Goal: Find contact information: Find contact information

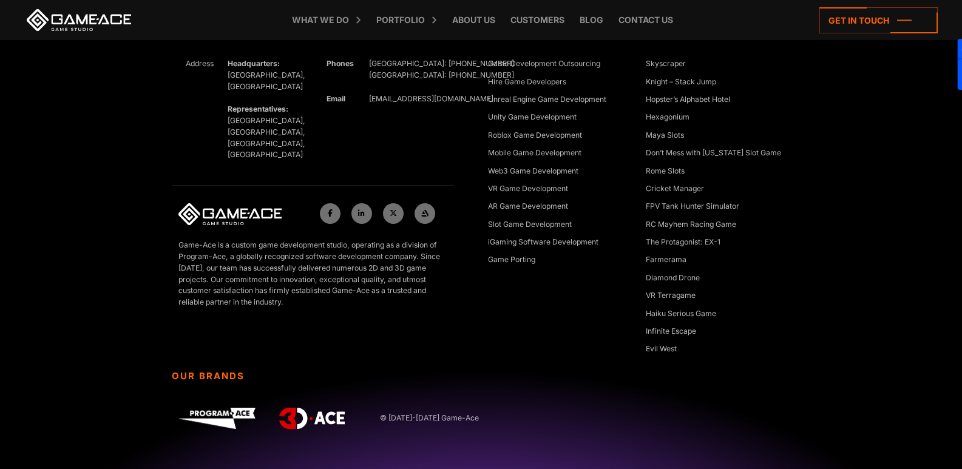
scroll to position [5561, 0]
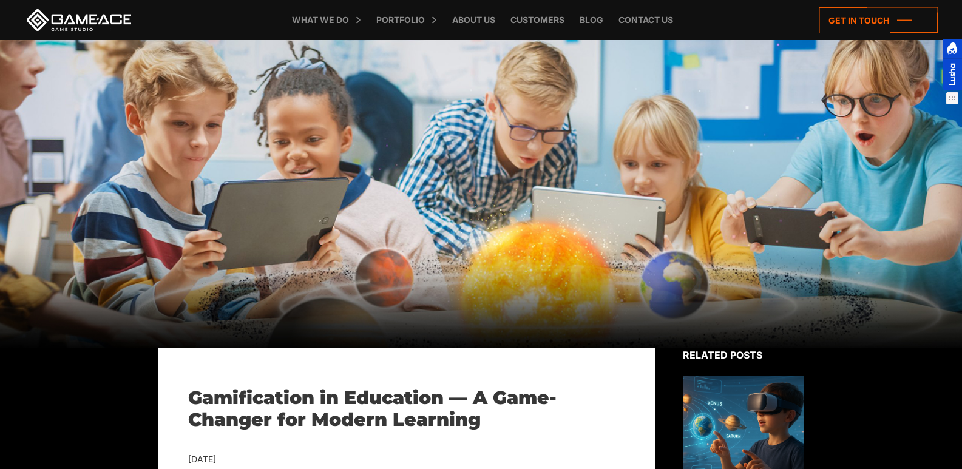
click at [953, 86] on div at bounding box center [952, 64] width 19 height 51
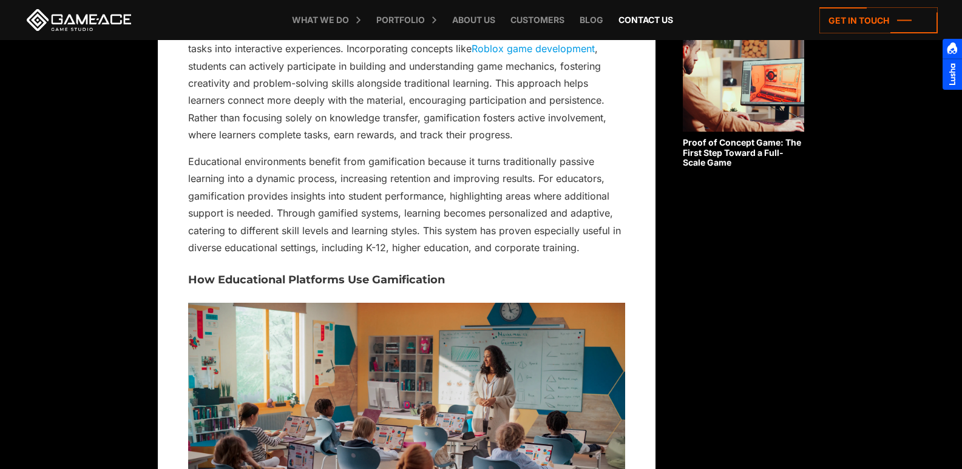
scroll to position [1093, 0]
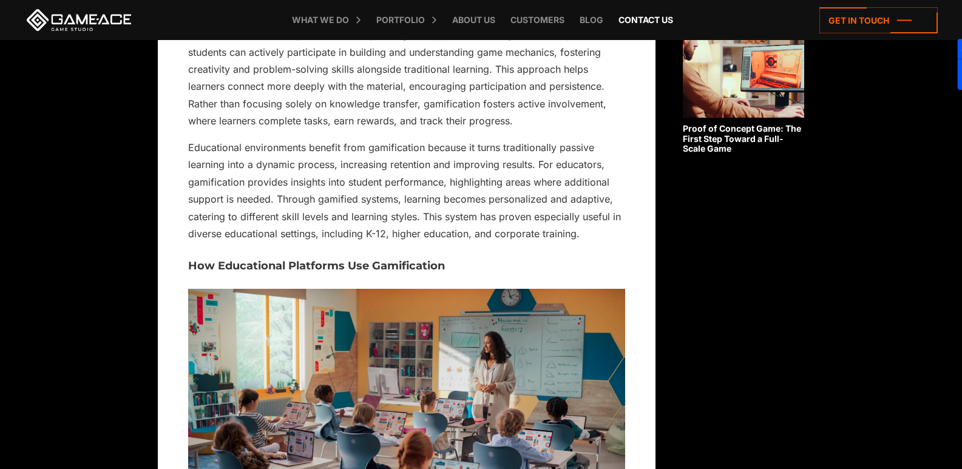
click at [664, 25] on link "Contact us" at bounding box center [646, 20] width 67 height 40
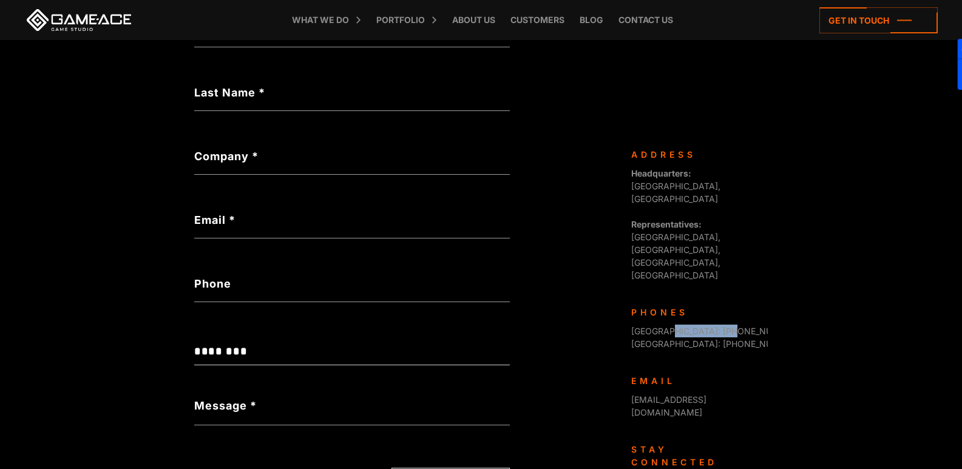
drag, startPoint x: 750, startPoint y: 265, endPoint x: 667, endPoint y: 265, distance: 83.2
click at [667, 325] on div "Cyprus: +357 22 056047 USA: +1 888 7016201" at bounding box center [694, 337] width 127 height 25
copy span "+357 22 056047"
drag, startPoint x: 756, startPoint y: 338, endPoint x: 628, endPoint y: 333, distance: 128.2
click at [628, 333] on div "Game-Ace is a custom game development studio, operating as a division of Progra…" at bounding box center [695, 389] width 146 height 483
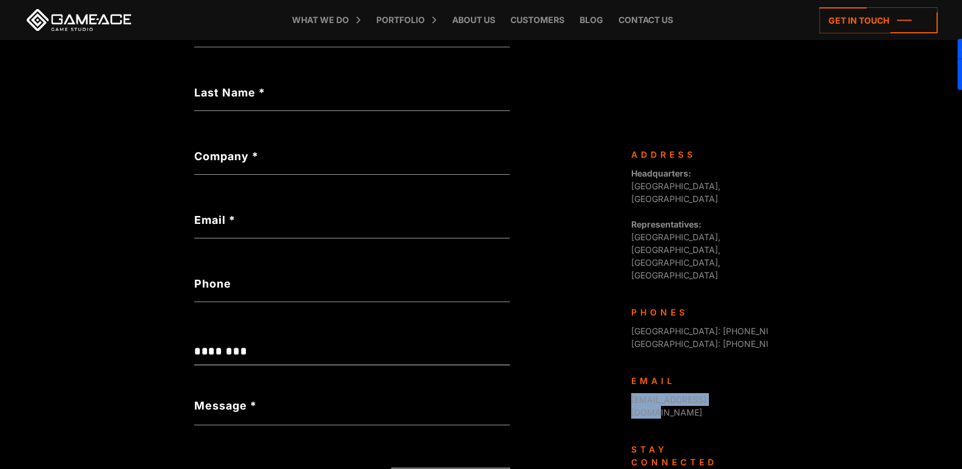
copy link "[EMAIL_ADDRESS][DOMAIN_NAME]"
